Goal: Use online tool/utility: Utilize a website feature to perform a specific function

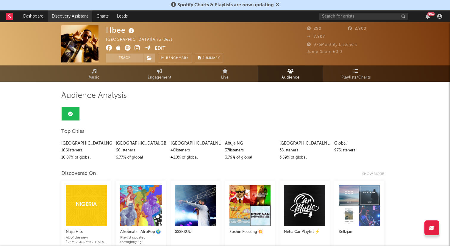
click at [66, 15] on link "Discovery Assistant" at bounding box center [70, 16] width 45 height 12
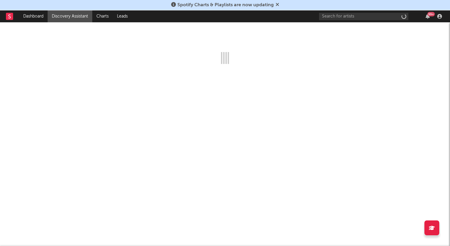
click at [234, 7] on span "Spotify Charts & Playlists are now updating" at bounding box center [225, 5] width 96 height 5
click at [277, 4] on icon at bounding box center [277, 4] width 4 height 5
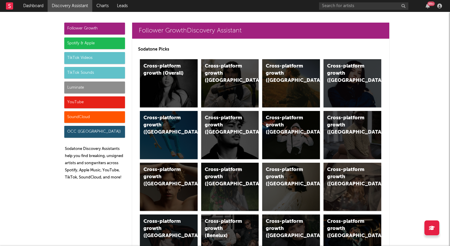
click at [101, 74] on div "TikTok Sounds" at bounding box center [94, 73] width 61 height 12
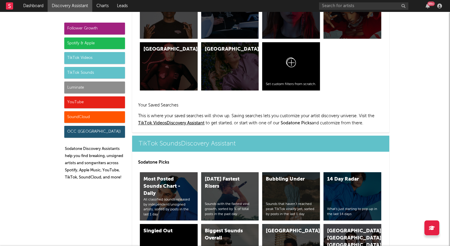
scroll to position [2016, 0]
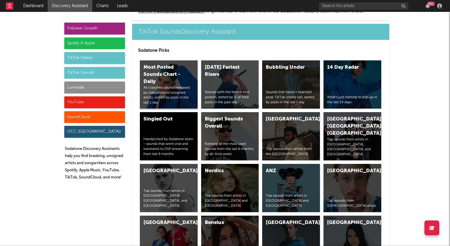
click at [189, 99] on div "All classified sounds released by independent/unsigned artists, sorted by posts…" at bounding box center [168, 95] width 51 height 20
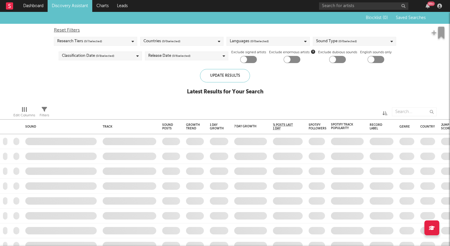
checkbox input "true"
